Goal: Check status: Check status

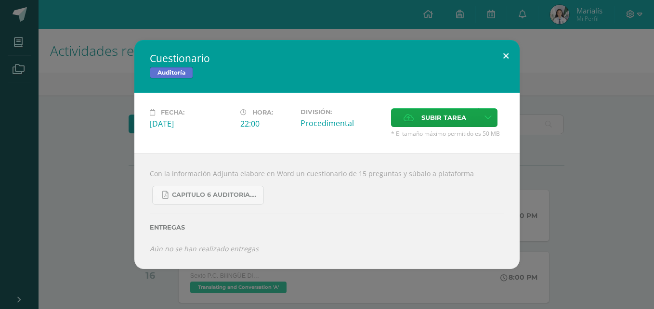
click at [513, 50] on button at bounding box center [505, 56] width 27 height 33
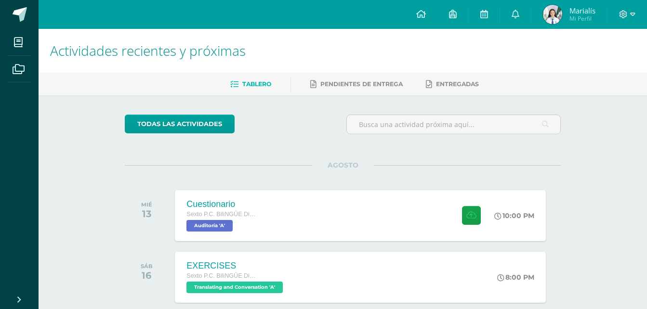
click at [545, 11] on img at bounding box center [552, 14] width 19 height 19
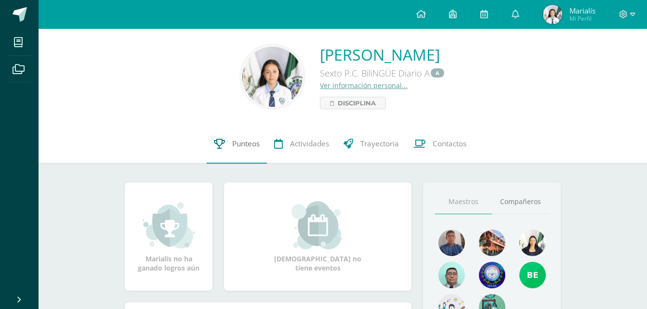
click at [228, 153] on link "Punteos" at bounding box center [237, 144] width 60 height 39
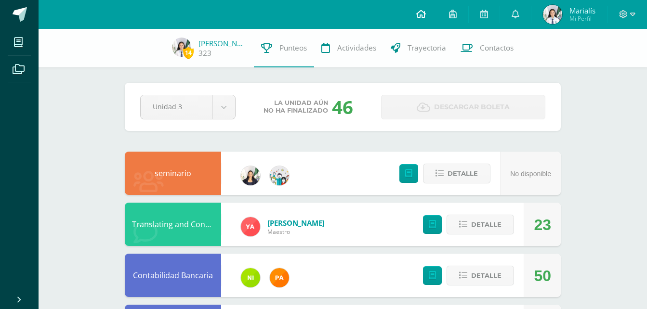
click at [421, 12] on icon at bounding box center [421, 14] width 10 height 9
